Goal: Find contact information: Find contact information

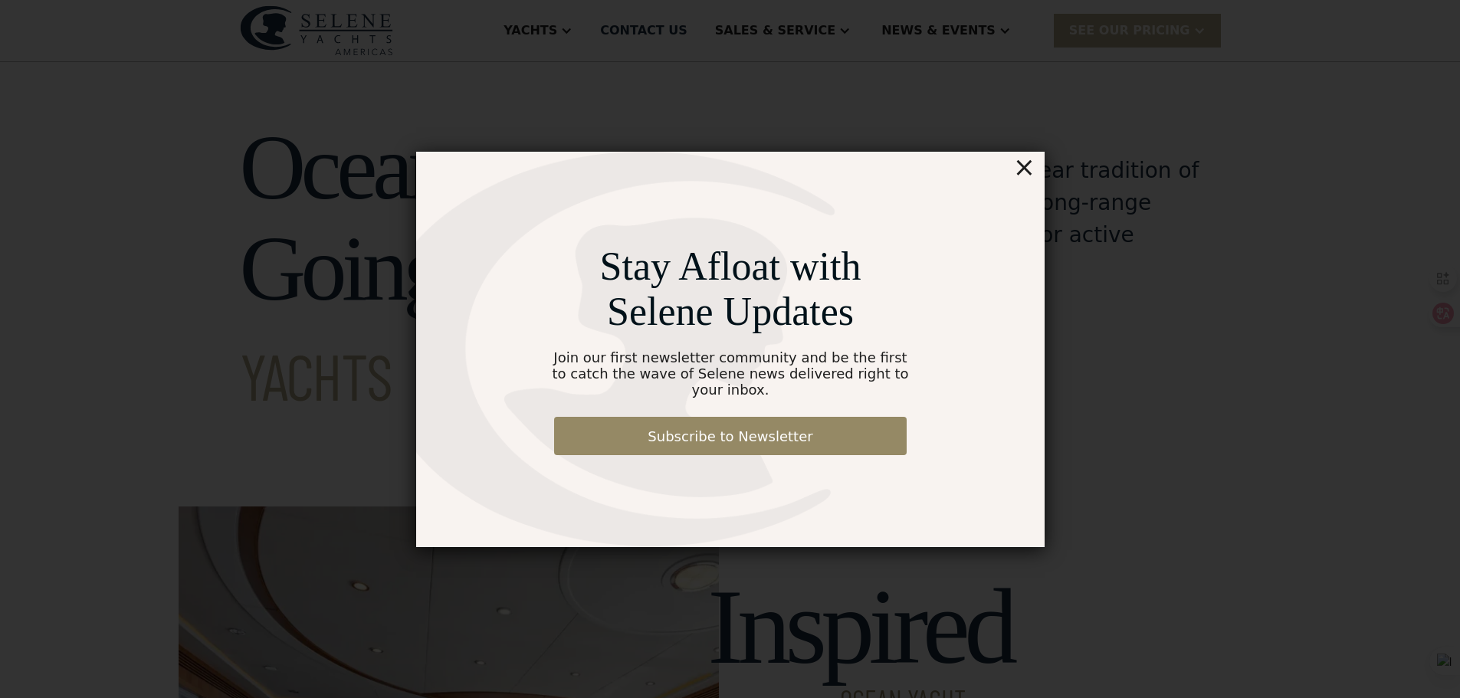
click at [1022, 163] on div "×" at bounding box center [1023, 167] width 22 height 31
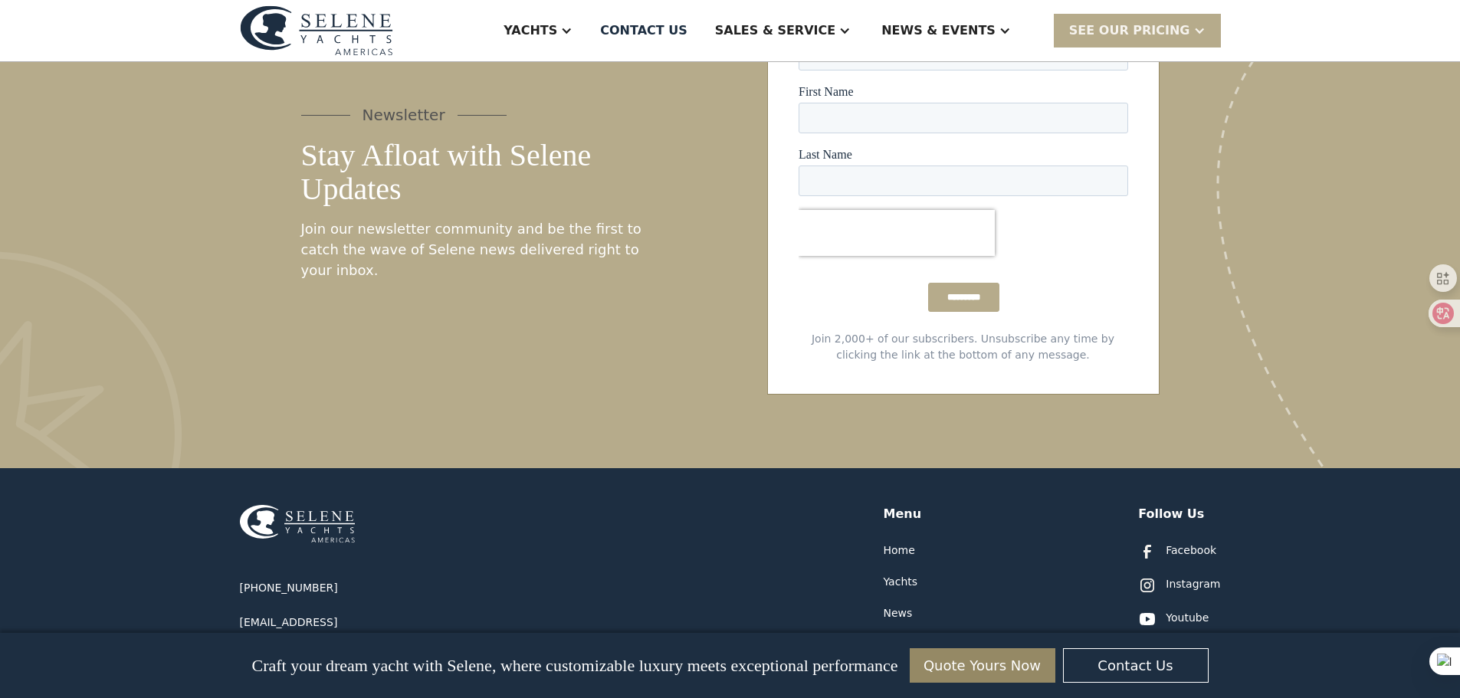
scroll to position [7973, 0]
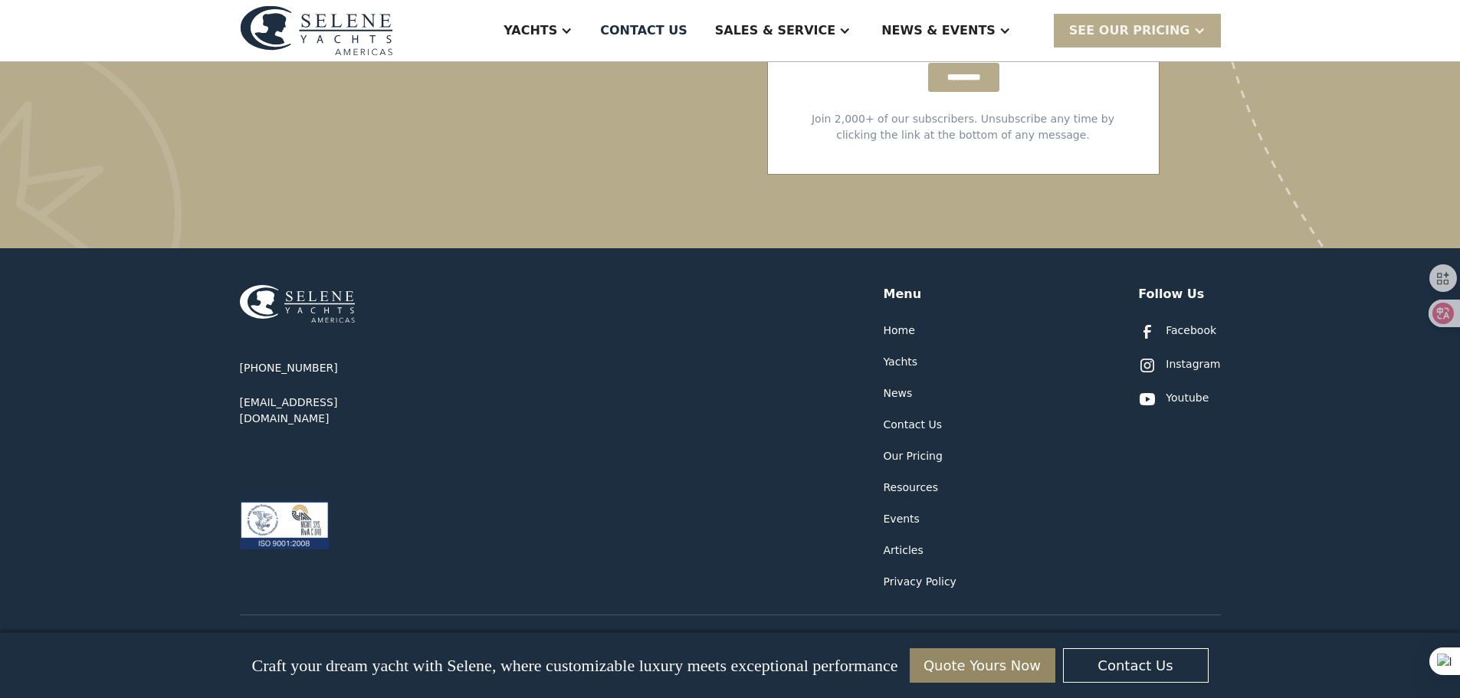
click at [917, 417] on div "Contact Us" at bounding box center [913, 425] width 58 height 16
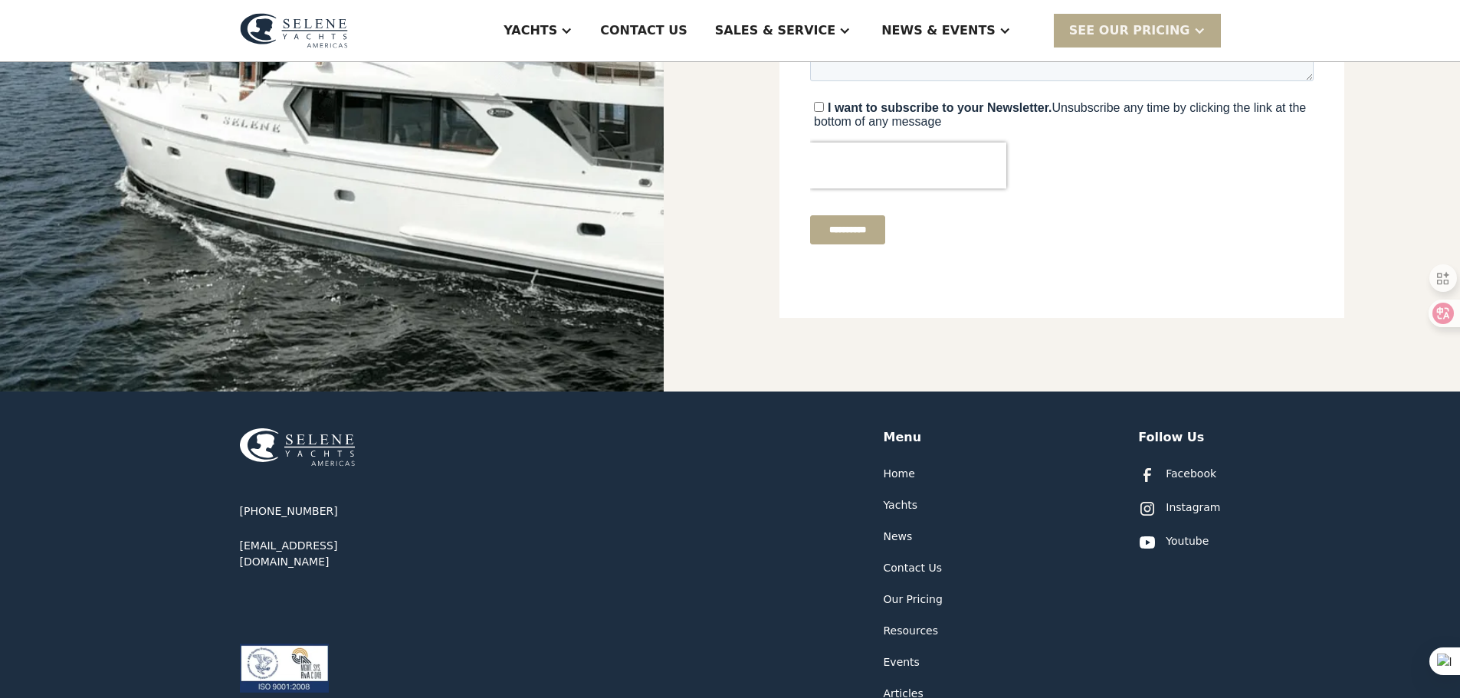
scroll to position [536, 0]
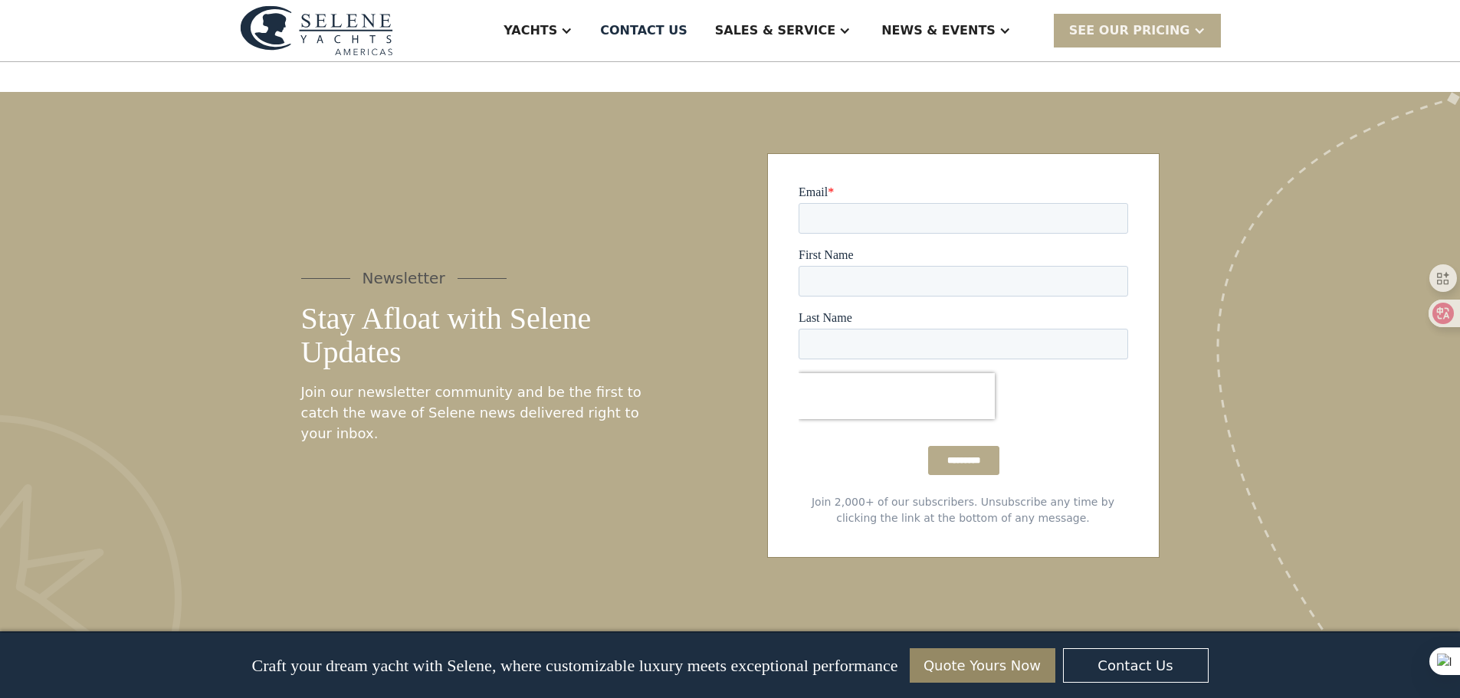
scroll to position [7973, 0]
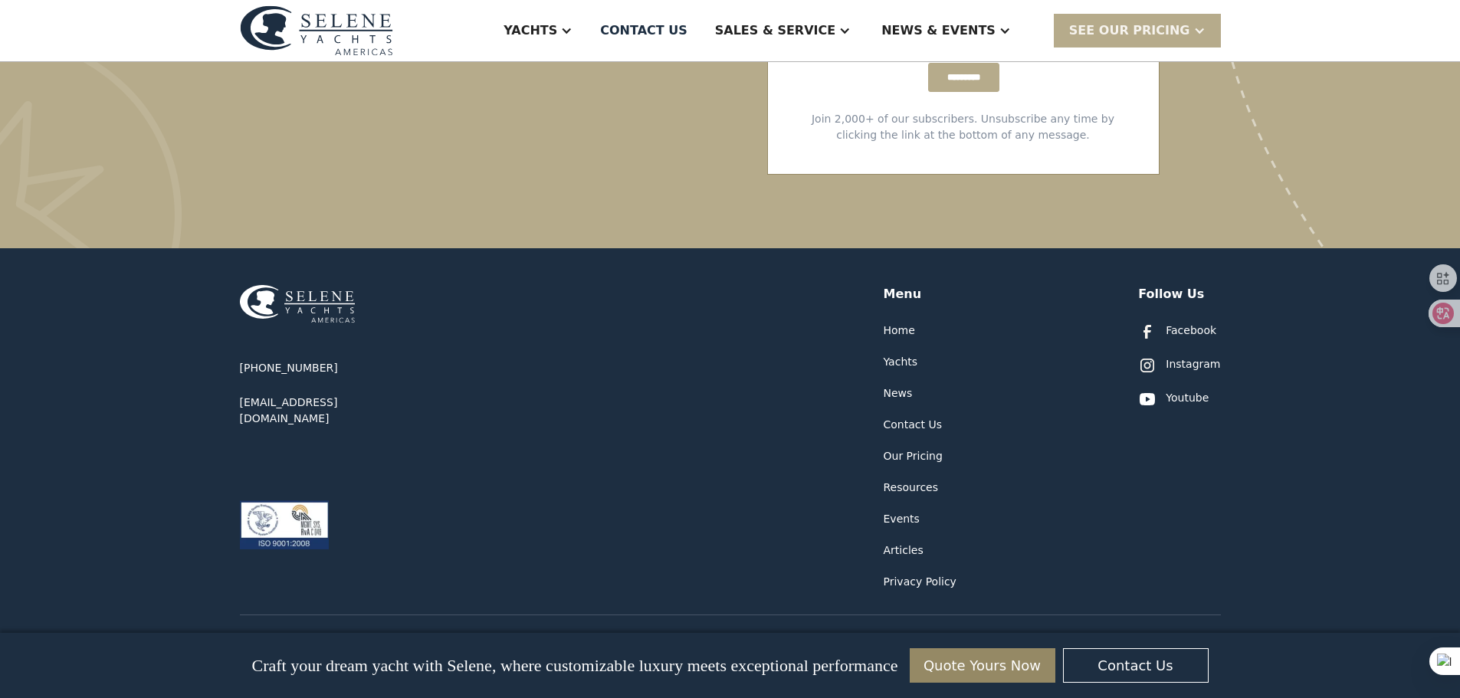
click at [894, 323] on div "Home" at bounding box center [899, 331] width 31 height 16
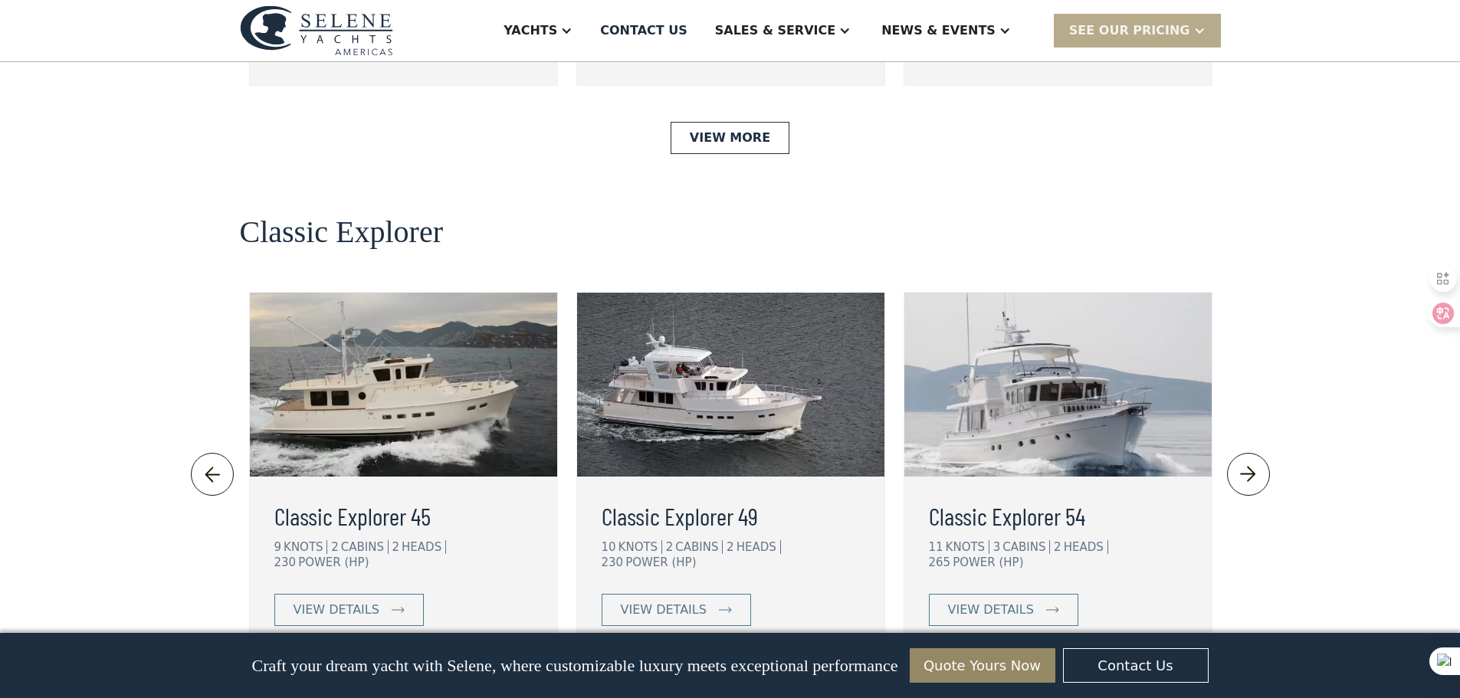
scroll to position [3372, 0]
